Goal: Register for event/course

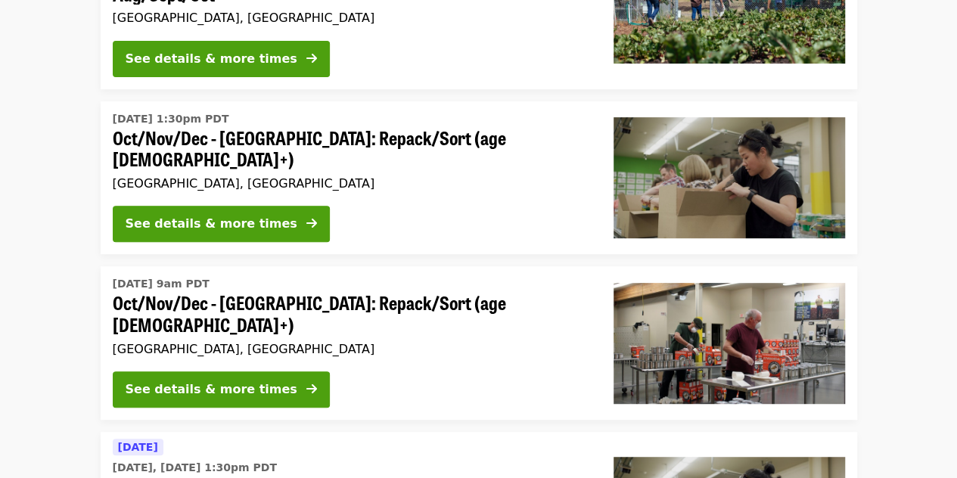
scroll to position [481, 0]
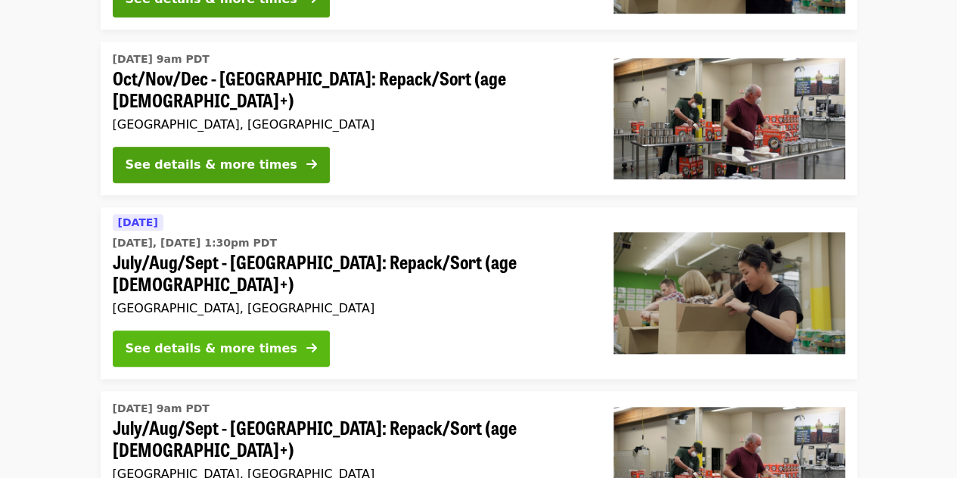
click at [235, 340] on div "See details & more times" at bounding box center [212, 349] width 172 height 18
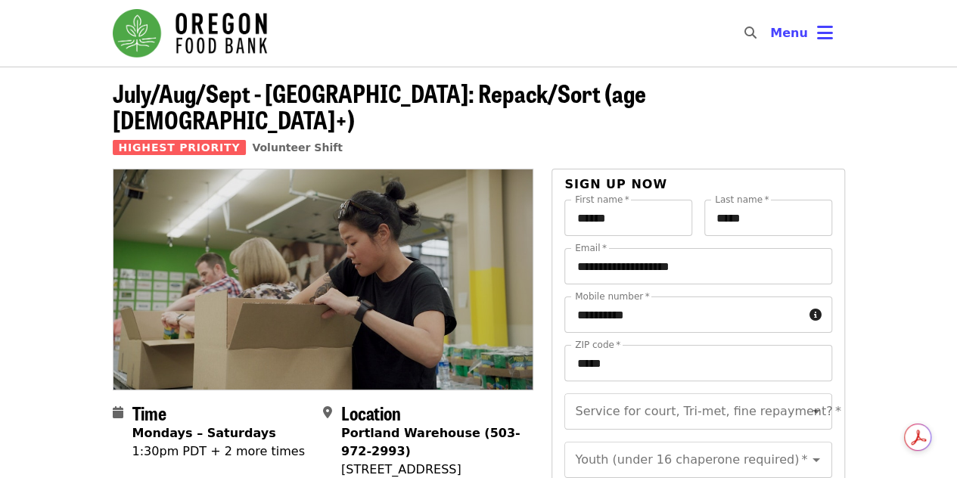
click at [955, 90] on header "July/Aug/Sept - [GEOGRAPHIC_DATA]: Repack/Sort (age [DEMOGRAPHIC_DATA]+) Highes…" at bounding box center [478, 118] width 957 height 102
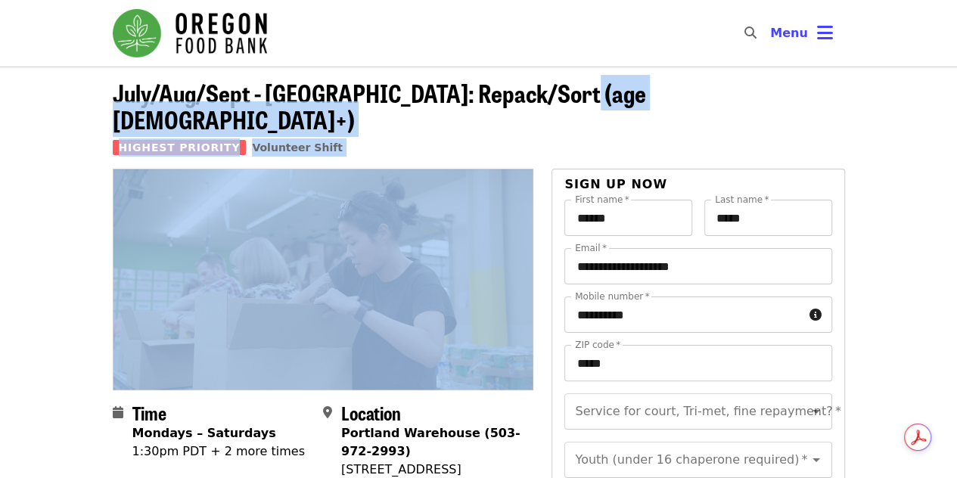
drag, startPoint x: 955, startPoint y: 90, endPoint x: 968, endPoint y: 122, distance: 34.3
click at [956, 122] on html "Skip to content ​ Menu July/Aug/Sept - [GEOGRAPHIC_DATA]: Repack/Sort (age [DEM…" at bounding box center [478, 239] width 957 height 478
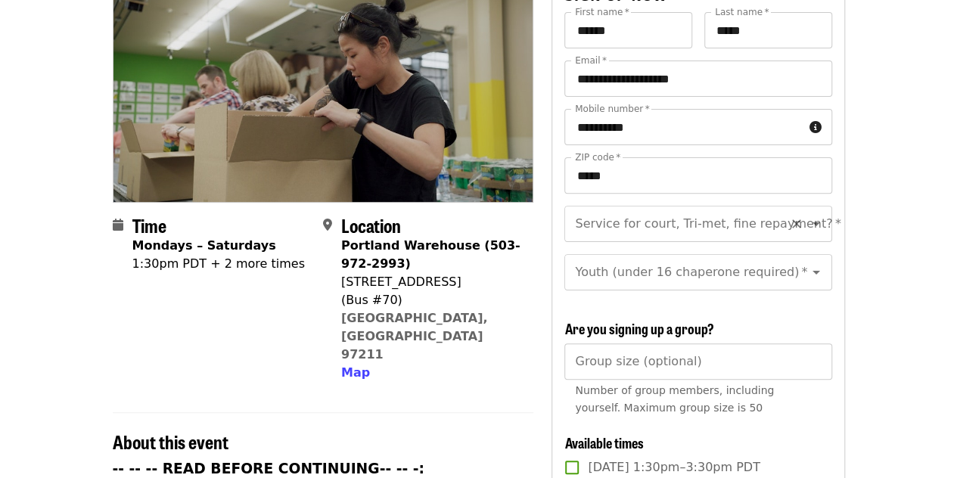
click at [743, 210] on input "Service for court, Tri-met, fine repayment?   *" at bounding box center [680, 224] width 206 height 29
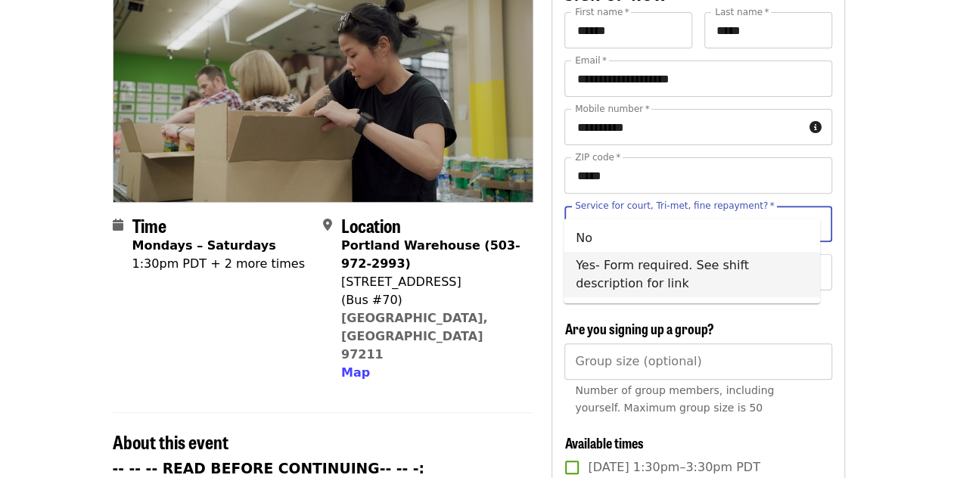
click at [714, 261] on li "Yes- Form required. See shift description for link" at bounding box center [692, 274] width 257 height 45
type input "**********"
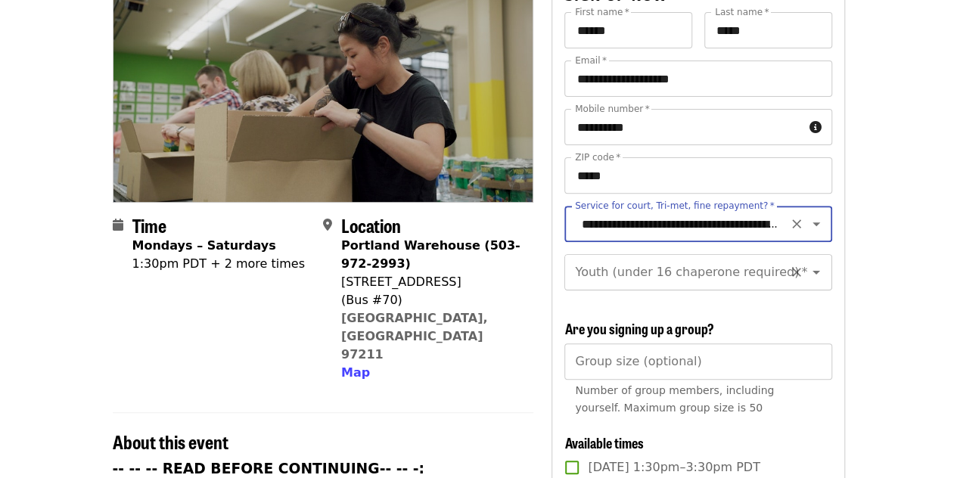
click at [816, 254] on div "Youth (under 16 chaperone required) *" at bounding box center [697, 272] width 267 height 36
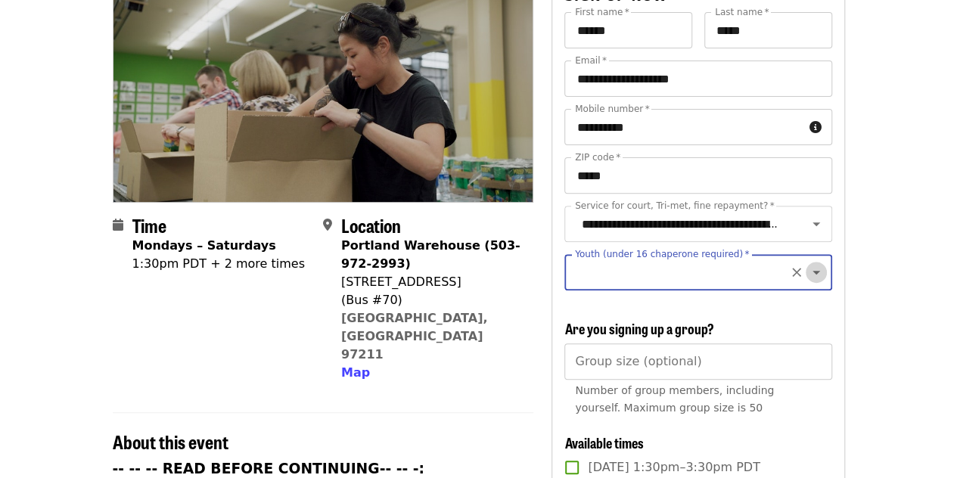
click at [813, 271] on icon "Open" at bounding box center [817, 273] width 8 height 4
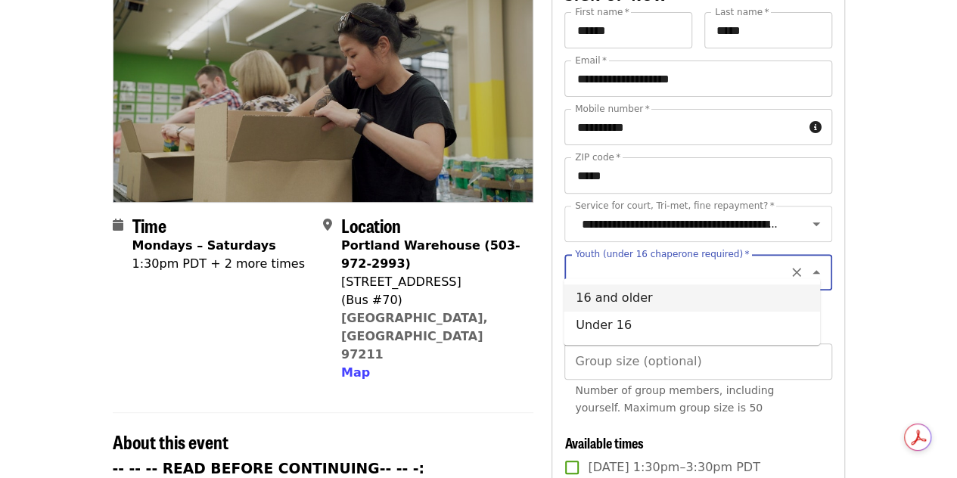
click at [745, 288] on li "16 and older" at bounding box center [692, 298] width 257 height 27
type input "**********"
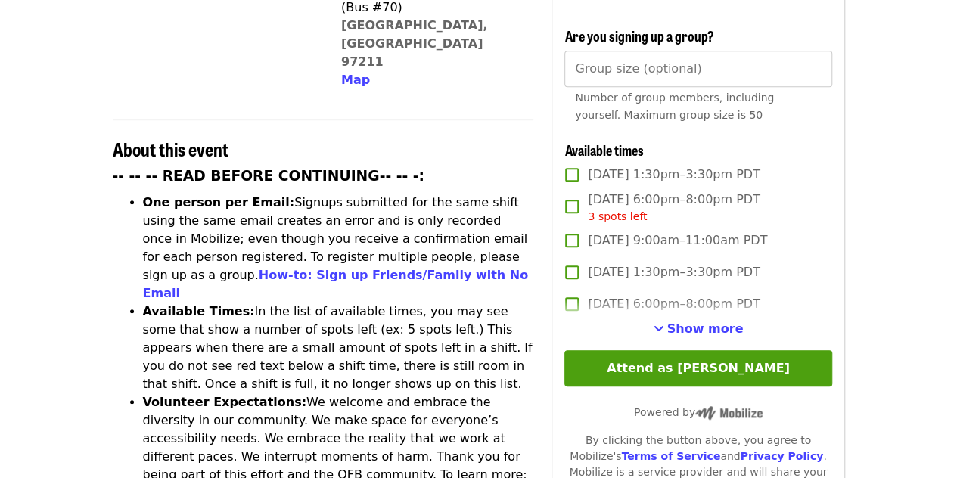
scroll to position [484, 0]
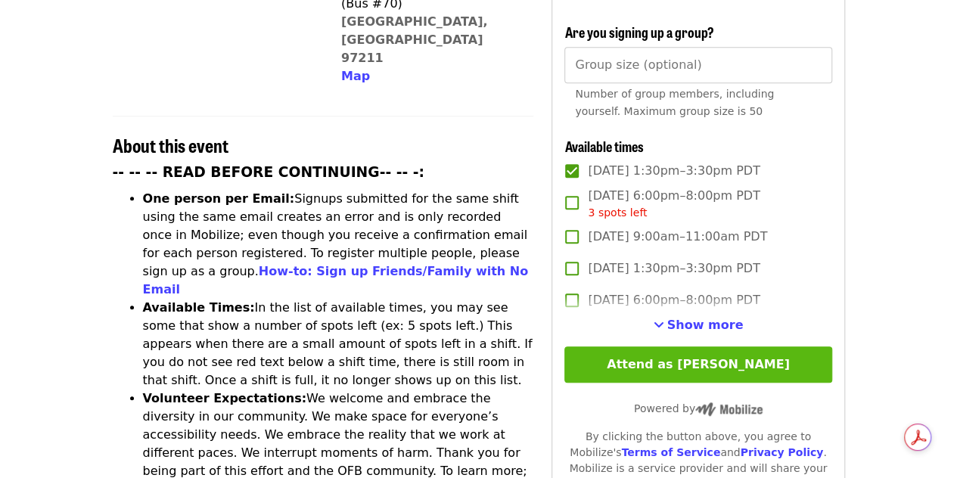
click at [679, 359] on button "Attend as [PERSON_NAME]" at bounding box center [697, 365] width 267 height 36
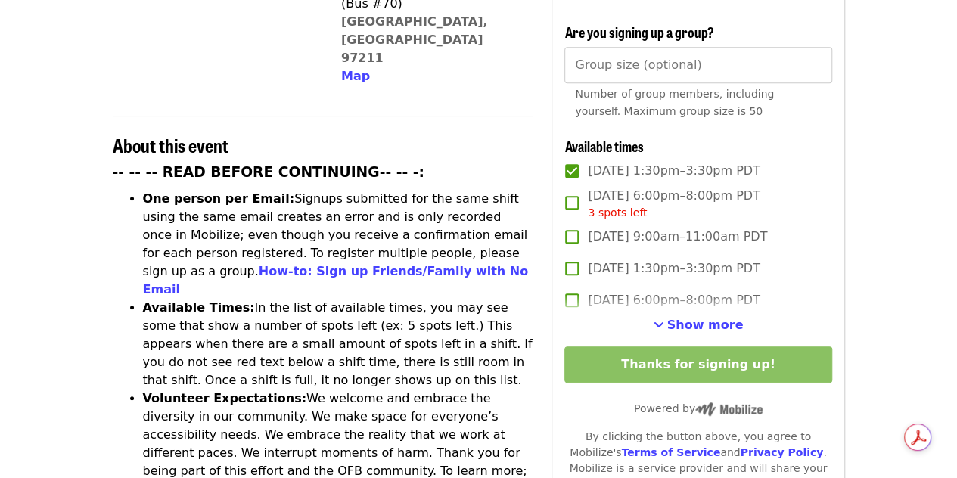
drag, startPoint x: 940, startPoint y: 131, endPoint x: 947, endPoint y: 135, distance: 7.8
click at [947, 135] on article "July/Aug/Sept - [GEOGRAPHIC_DATA]: Repack/Sort (age [DEMOGRAPHIC_DATA]+) Highes…" at bounding box center [478, 384] width 957 height 1605
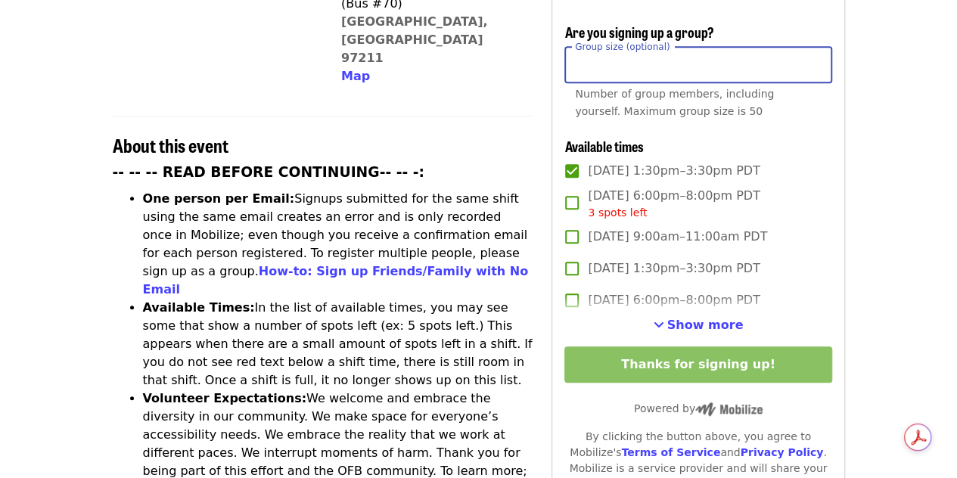
click at [660, 61] on input "Group size (optional)" at bounding box center [697, 65] width 267 height 36
type input "*"
click at [816, 58] on input "*" at bounding box center [697, 65] width 267 height 36
